Goal: Navigation & Orientation: Go to known website

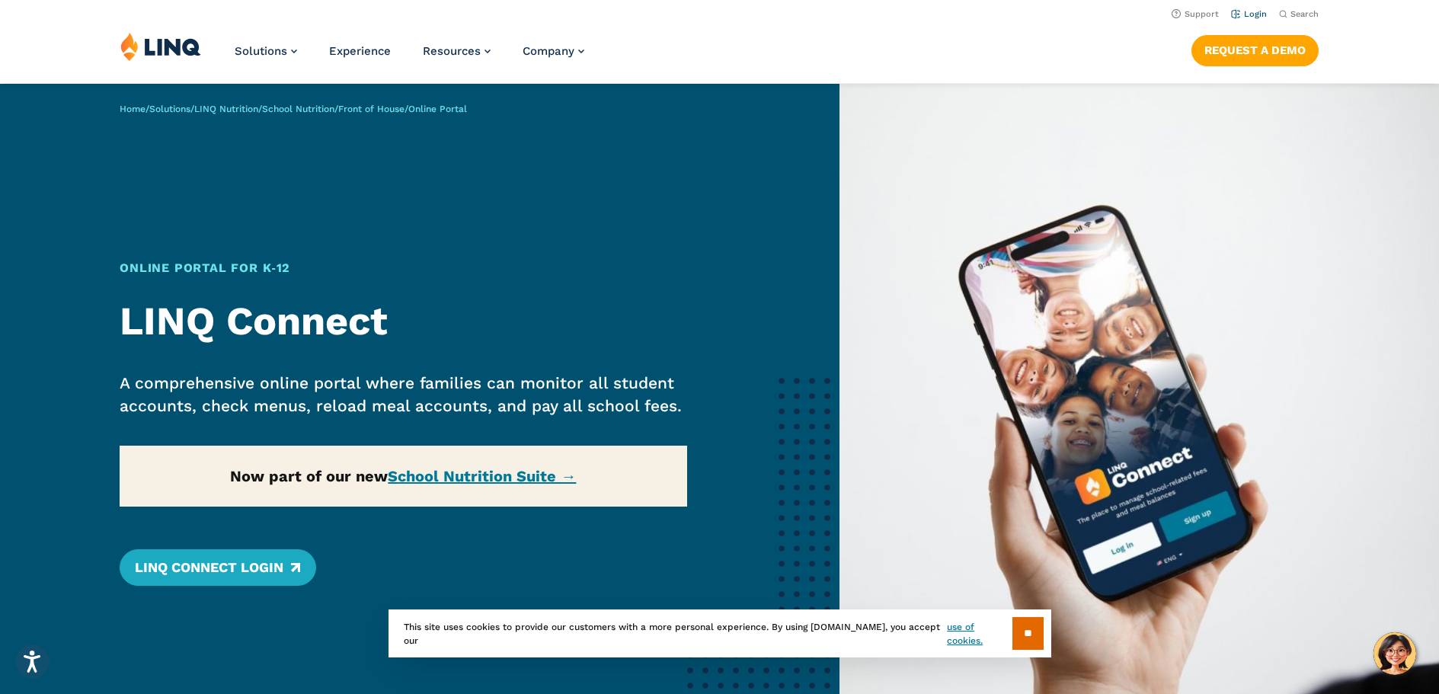
click at [1254, 9] on link "Login" at bounding box center [1249, 14] width 36 height 10
